Goal: Transaction & Acquisition: Purchase product/service

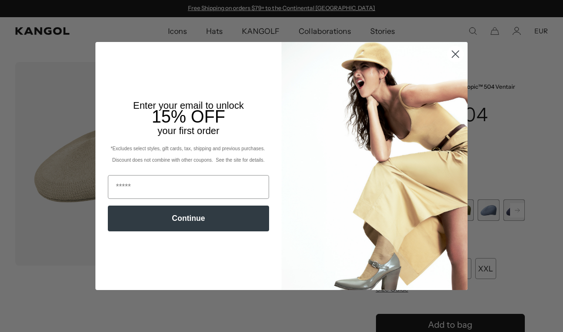
scroll to position [0, 196]
click at [459, 52] on circle "Close dialog" at bounding box center [455, 54] width 16 height 16
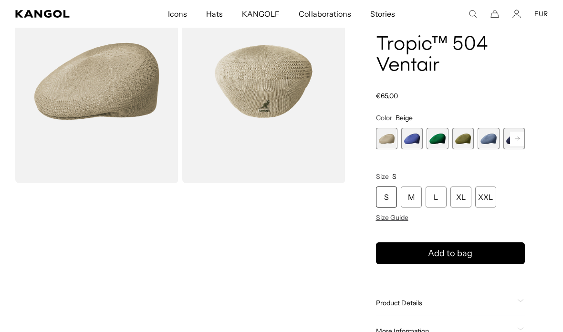
scroll to position [81, 0]
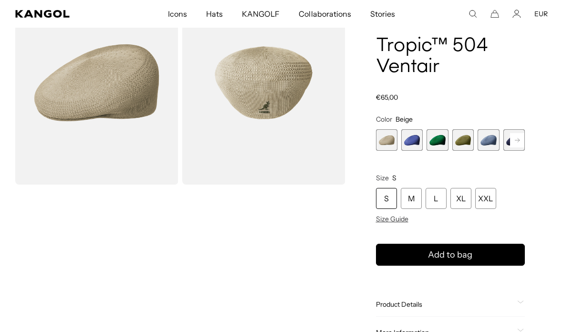
click at [465, 138] on span "4 of 22" at bounding box center [462, 139] width 21 height 21
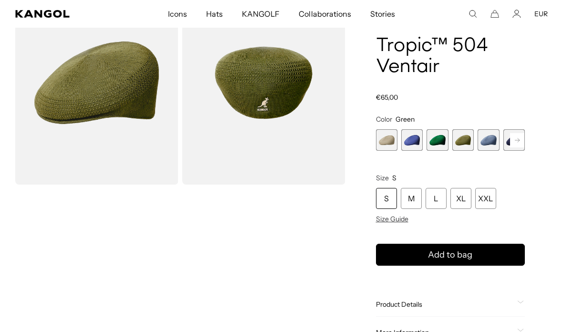
click at [516, 138] on rect at bounding box center [517, 140] width 14 height 14
click at [514, 142] on rect at bounding box center [517, 140] width 14 height 14
click at [519, 144] on rect at bounding box center [517, 140] width 14 height 14
click at [518, 143] on rect at bounding box center [517, 140] width 14 height 14
click at [520, 142] on rect at bounding box center [517, 140] width 14 height 14
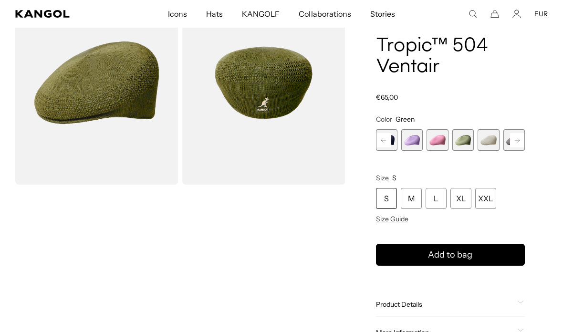
scroll to position [0, 196]
click at [462, 144] on span "9 of 22" at bounding box center [462, 139] width 21 height 21
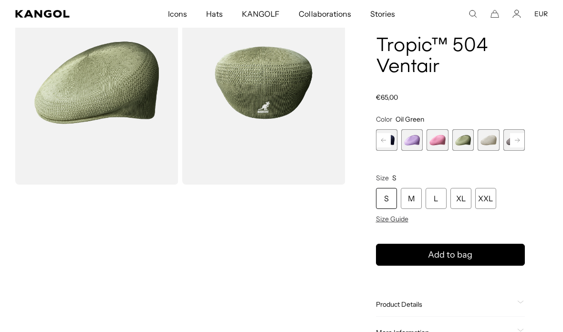
click at [519, 142] on rect at bounding box center [517, 140] width 14 height 14
click at [519, 139] on rect at bounding box center [517, 140] width 14 height 14
click at [521, 142] on rect at bounding box center [517, 140] width 14 height 14
click at [523, 143] on rect at bounding box center [517, 140] width 14 height 14
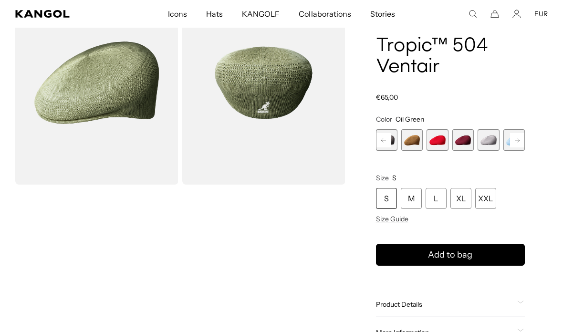
click at [523, 142] on rect at bounding box center [517, 140] width 14 height 14
click at [521, 141] on rect at bounding box center [517, 140] width 14 height 14
click at [523, 144] on rect at bounding box center [517, 140] width 14 height 14
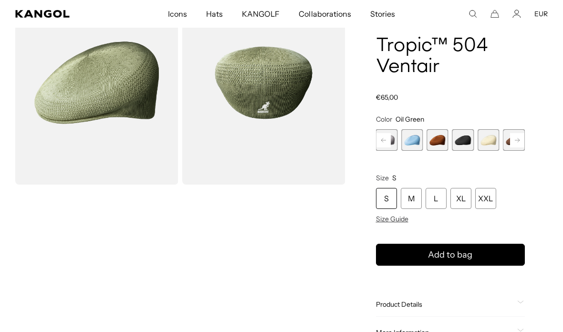
click at [465, 141] on span "18 of 22" at bounding box center [462, 139] width 21 height 21
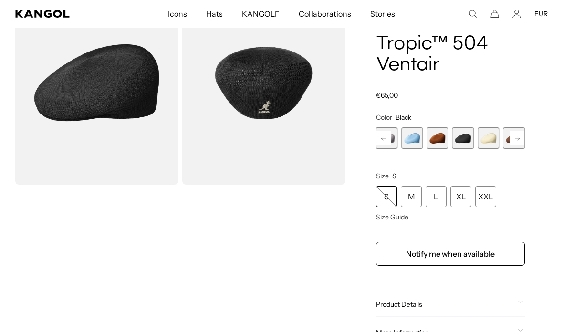
click at [521, 138] on rect at bounding box center [517, 138] width 14 height 14
click at [523, 140] on rect at bounding box center [517, 138] width 14 height 14
click at [467, 140] on span "20 of 22" at bounding box center [462, 137] width 21 height 21
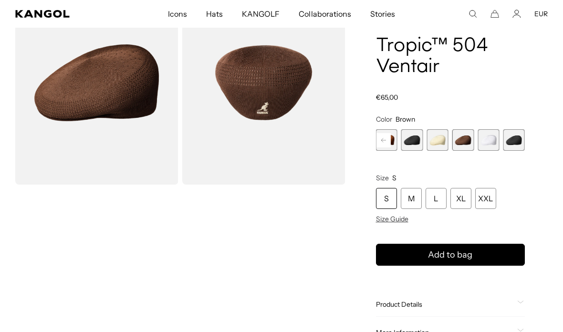
scroll to position [0, 196]
click at [517, 138] on span "22 of 22" at bounding box center [513, 139] width 21 height 21
